Goal: Information Seeking & Learning: Learn about a topic

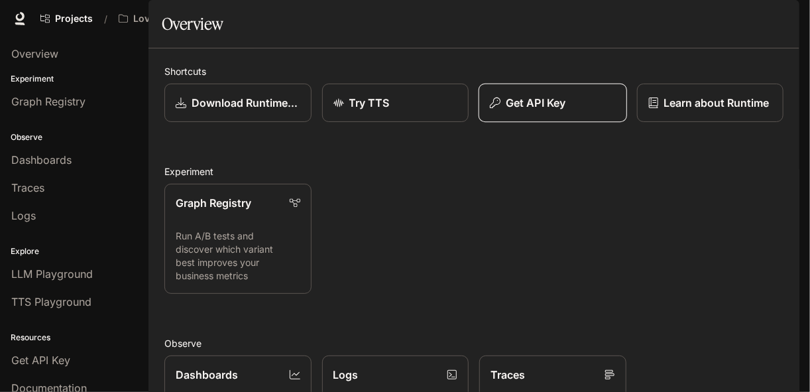
click at [570, 111] on div "Get API Key" at bounding box center [552, 103] width 125 height 16
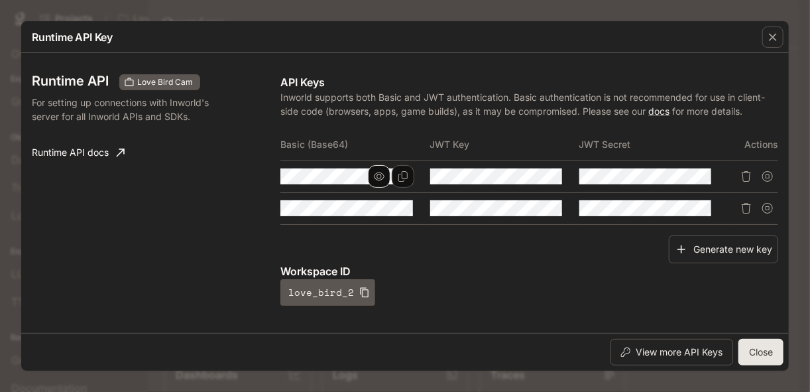
click at [374, 175] on icon "button" at bounding box center [379, 176] width 11 height 11
click at [382, 204] on icon "button" at bounding box center [379, 208] width 11 height 11
click at [529, 210] on icon "button" at bounding box center [528, 208] width 11 height 8
click at [547, 176] on icon "Copy Key" at bounding box center [552, 176] width 11 height 11
click at [546, 182] on button "Copy Key" at bounding box center [552, 176] width 23 height 23
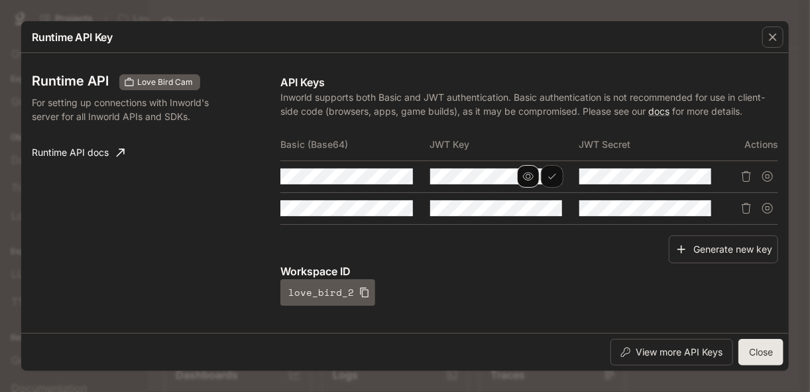
click at [529, 180] on icon "button" at bounding box center [528, 176] width 11 height 11
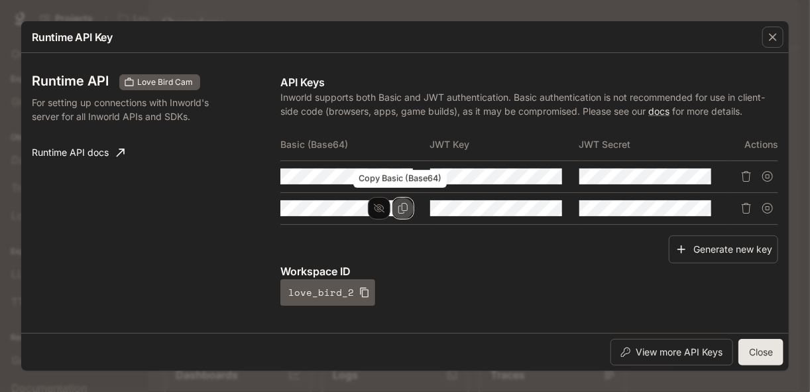
click at [405, 209] on icon "Copy Basic (Base64)" at bounding box center [403, 208] width 11 height 11
click at [675, 176] on icon "button" at bounding box center [678, 176] width 11 height 11
click at [677, 206] on icon "button" at bounding box center [678, 208] width 11 height 8
click at [398, 210] on icon "Copy Basic (Base64)" at bounding box center [403, 208] width 11 height 11
click at [94, 218] on div "Runtime API Love Bird Cam For setting up connections with Inworld's server for …" at bounding box center [156, 189] width 249 height 231
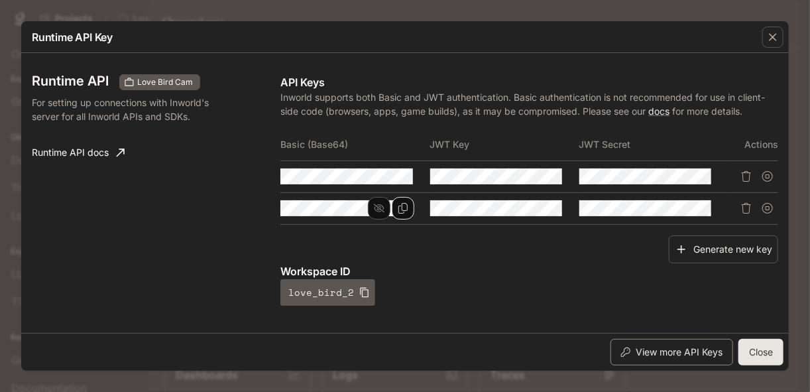
click at [671, 355] on button "View more API Keys" at bounding box center [672, 352] width 123 height 27
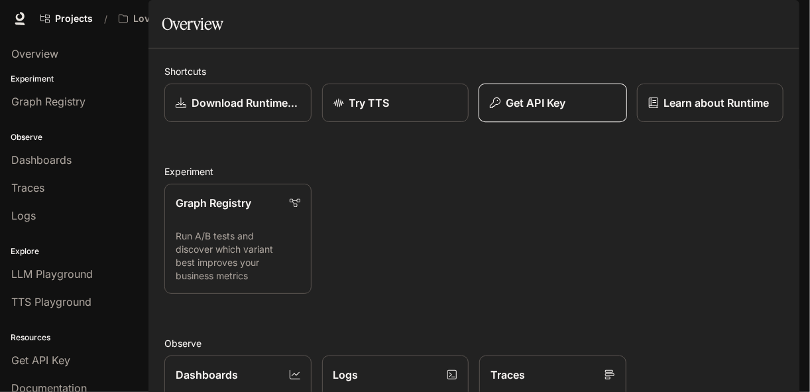
click at [584, 111] on div "Get API Key" at bounding box center [552, 103] width 125 height 16
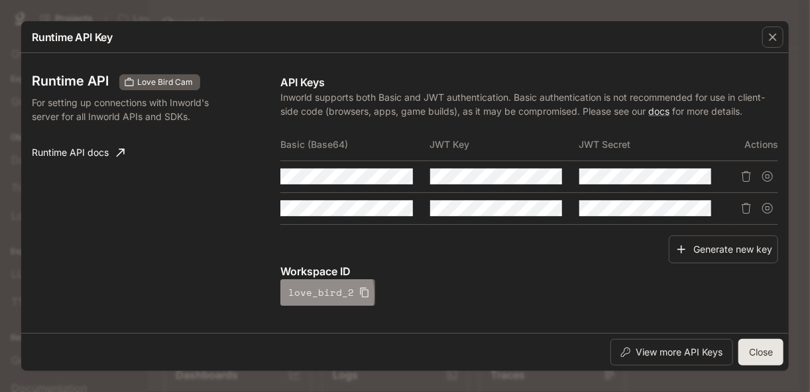
click at [310, 294] on button "love_bird_2" at bounding box center [328, 292] width 95 height 27
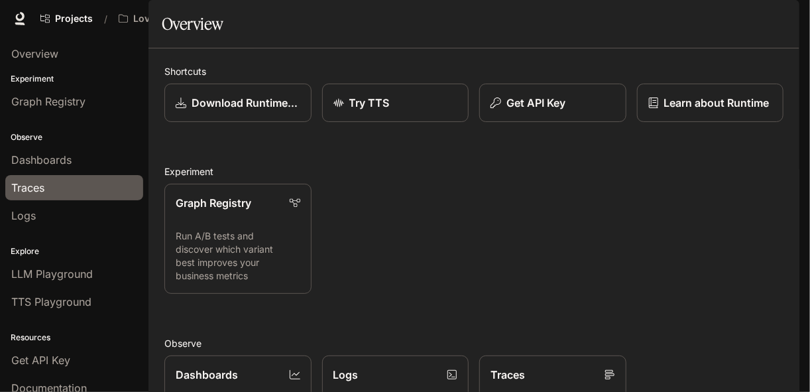
click at [27, 188] on span "Traces" at bounding box center [27, 188] width 33 height 16
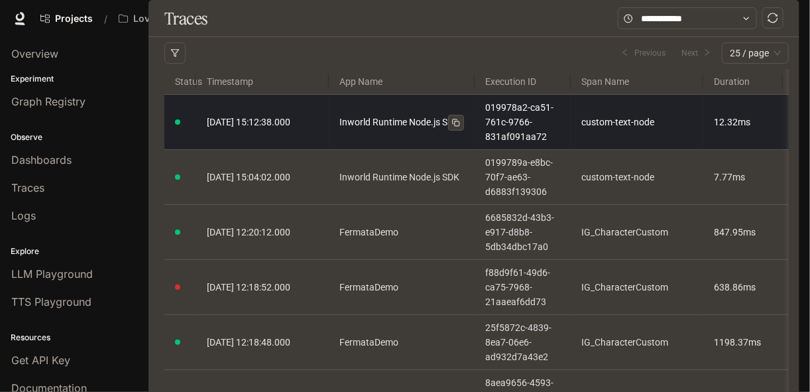
click at [426, 129] on link "Inworld Runtime Node.js SDK" at bounding box center [402, 122] width 125 height 15
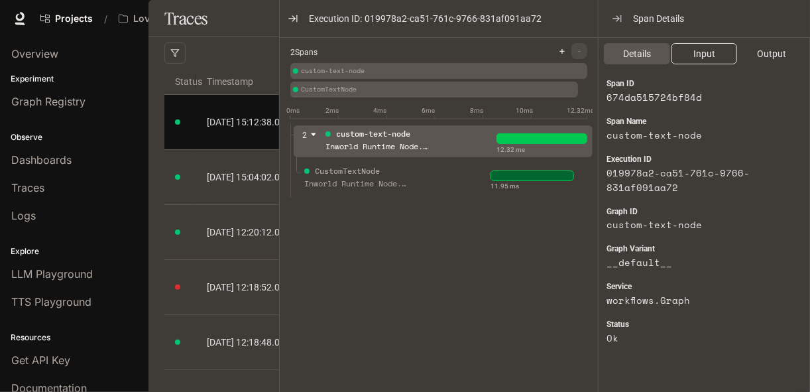
click at [703, 50] on span "Input" at bounding box center [705, 53] width 22 height 15
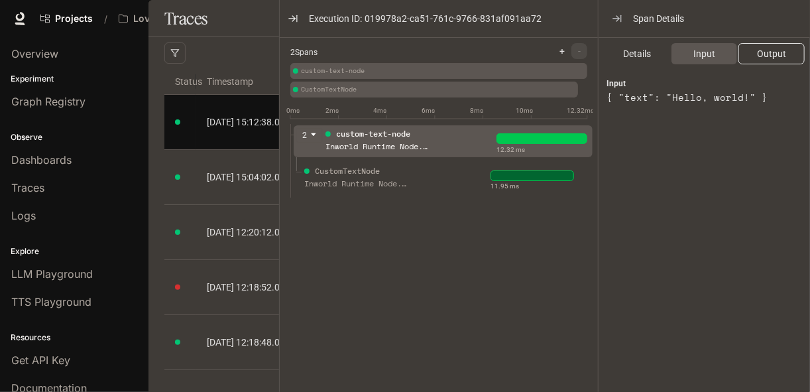
click at [754, 52] on button "Output" at bounding box center [772, 53] width 66 height 21
click at [626, 48] on span "Details" at bounding box center [637, 53] width 28 height 15
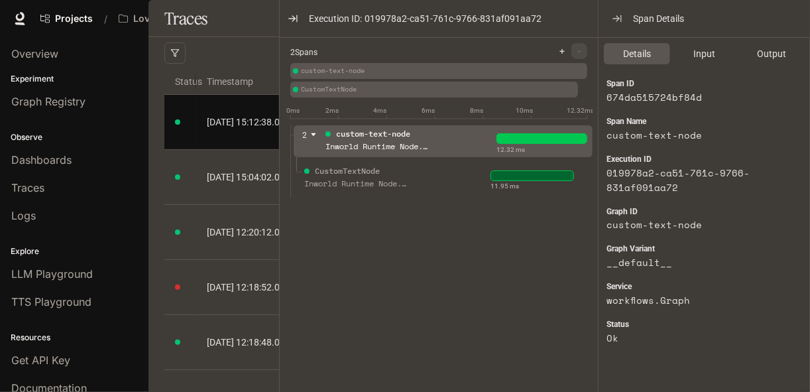
click at [294, 15] on icon "button" at bounding box center [293, 18] width 11 height 11
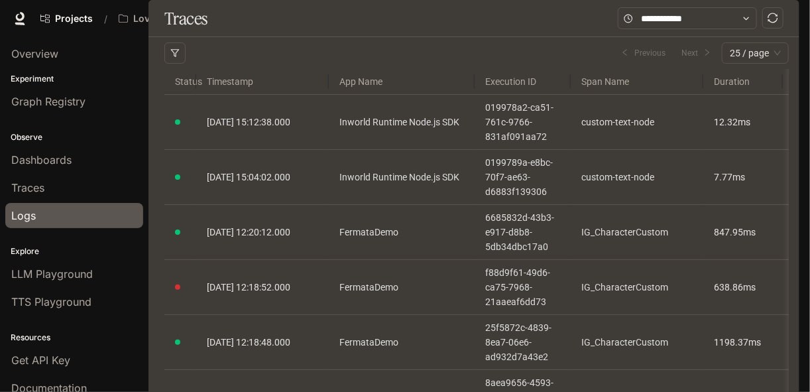
click at [22, 214] on span "Logs" at bounding box center [23, 216] width 25 height 16
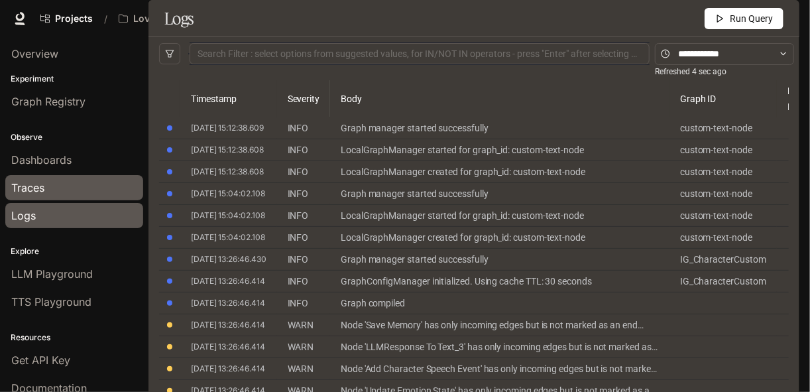
click at [35, 186] on span "Traces" at bounding box center [27, 188] width 33 height 16
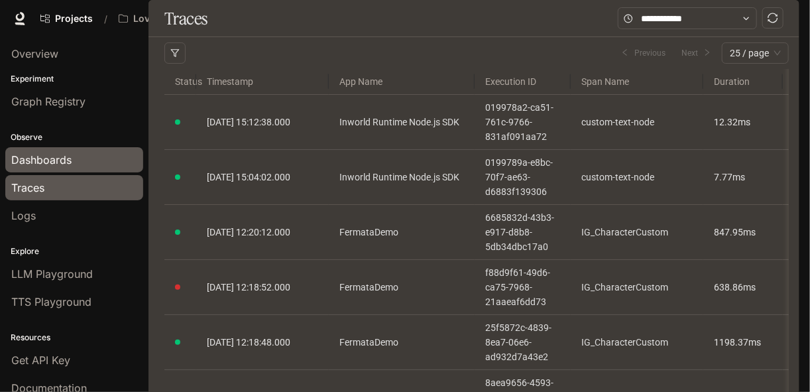
click at [35, 159] on span "Dashboards" at bounding box center [41, 160] width 60 height 16
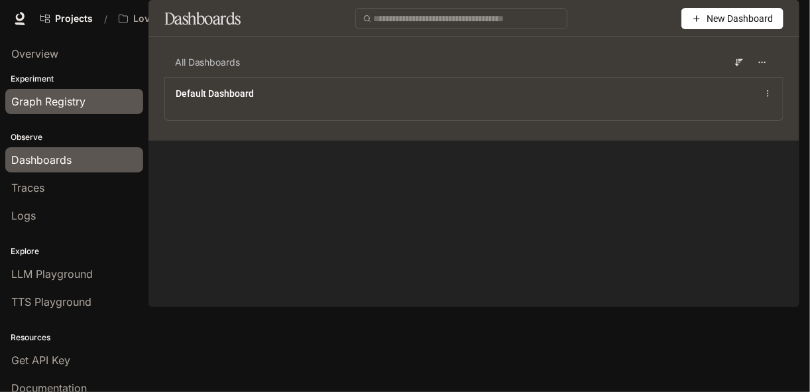
click at [56, 94] on span "Graph Registry" at bounding box center [48, 102] width 74 height 16
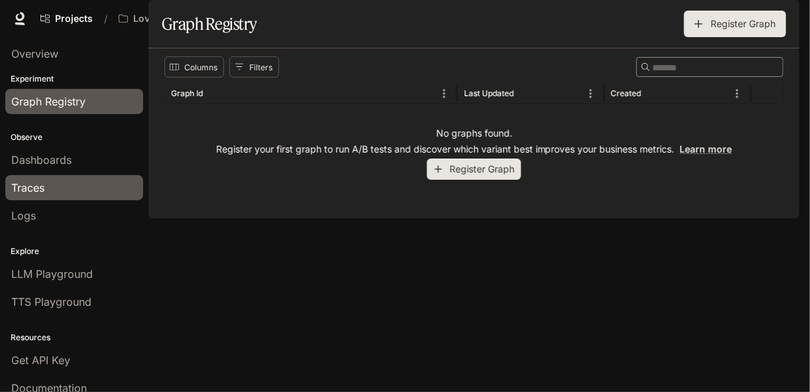
click at [59, 194] on div "Traces" at bounding box center [74, 188] width 126 height 16
